Goal: Task Accomplishment & Management: Use online tool/utility

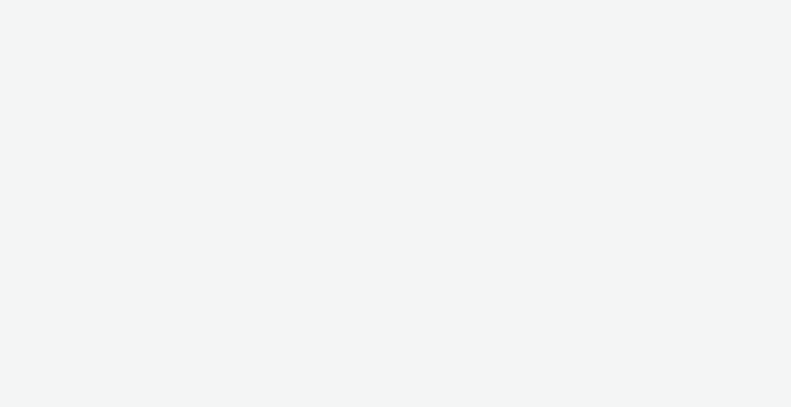
select select "2fc77e36-bb93-4aa3-9dff-dcb08e02eac6"
select select "2405a9d4-3350-4458-8d06-44f78962fa76"
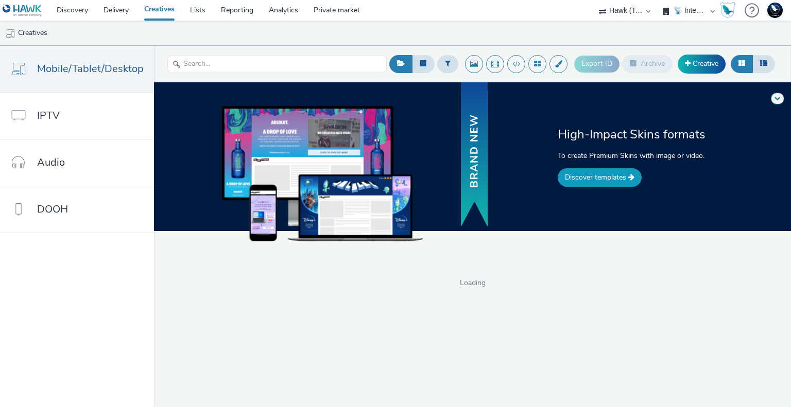
click at [606, 179] on link "Discover templates" at bounding box center [599, 177] width 84 height 19
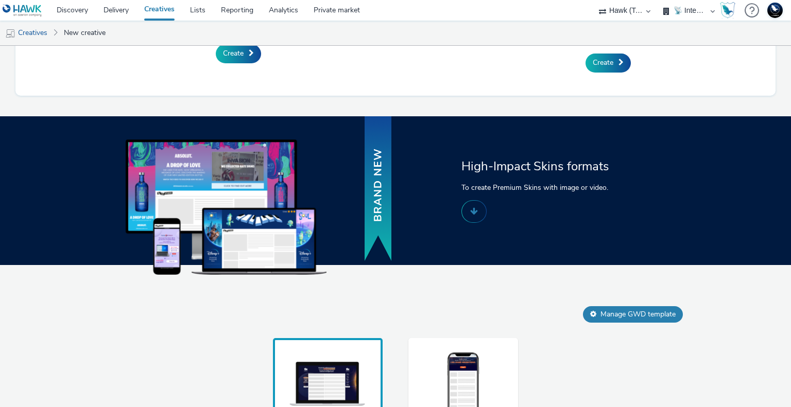
scroll to position [503, 0]
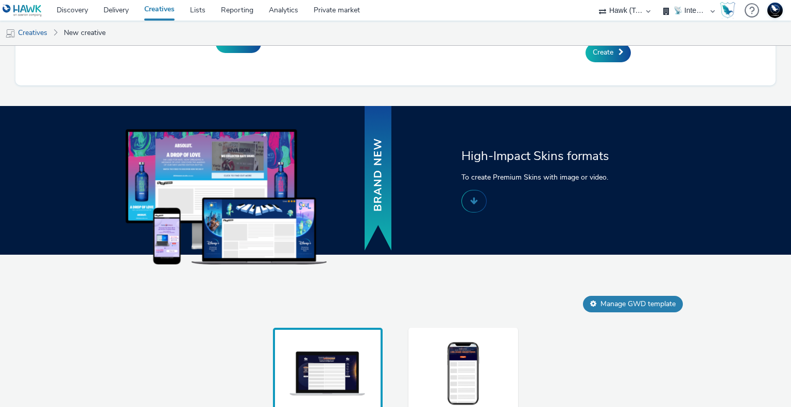
click at [447, 386] on img at bounding box center [463, 374] width 77 height 68
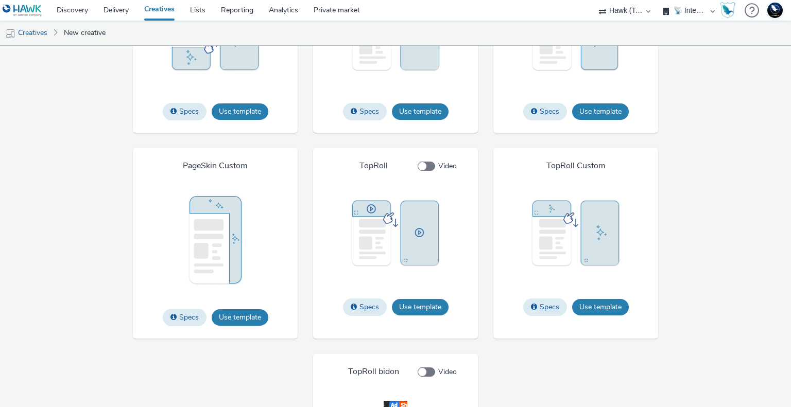
scroll to position [1726, 0]
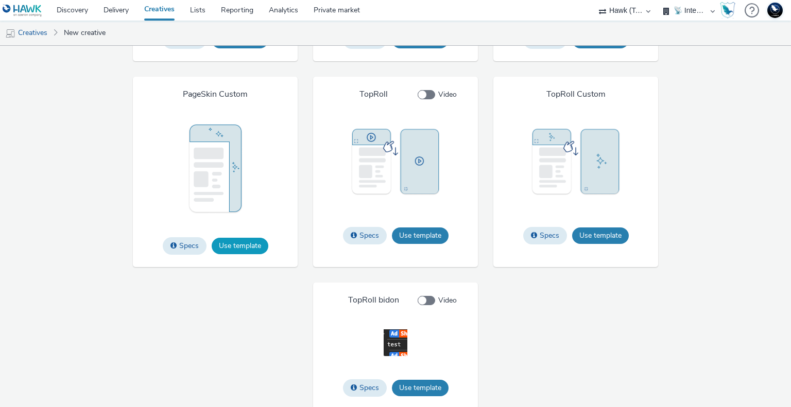
click at [254, 243] on button "Use template" at bounding box center [240, 246] width 57 height 16
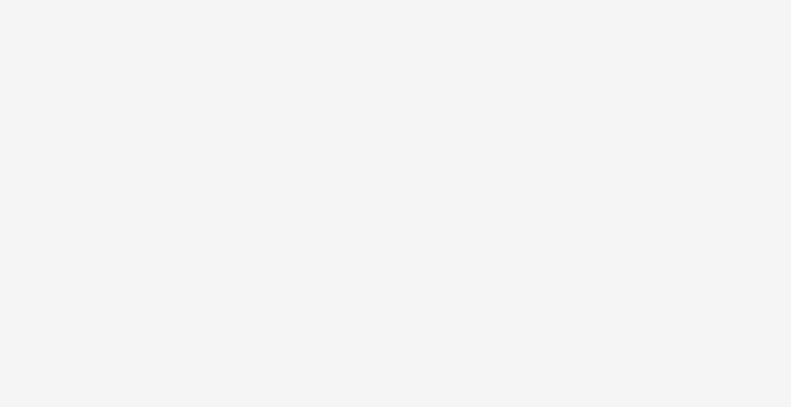
select select "2fc77e36-bb93-4aa3-9dff-dcb08e02eac6"
select select "2405a9d4-3350-4458-8d06-44f78962fa76"
